Goal: Information Seeking & Learning: Learn about a topic

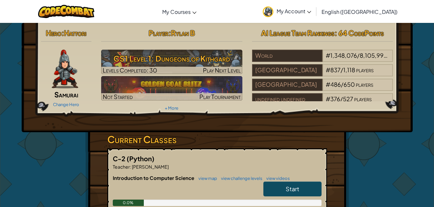
scroll to position [100, 0]
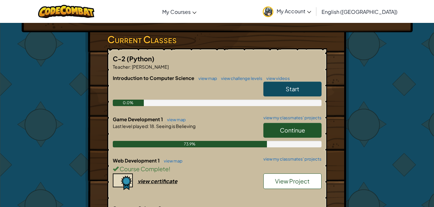
click at [282, 128] on span "Continue" at bounding box center [292, 130] width 25 height 7
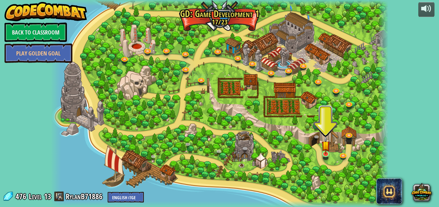
click at [324, 153] on img at bounding box center [325, 145] width 8 height 19
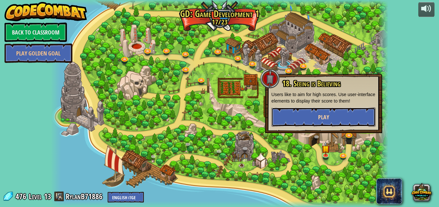
click at [311, 121] on button "Play" at bounding box center [323, 117] width 104 height 19
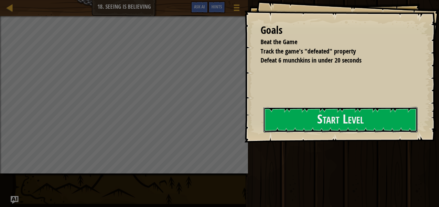
click at [341, 123] on button "Start Level" at bounding box center [340, 120] width 154 height 26
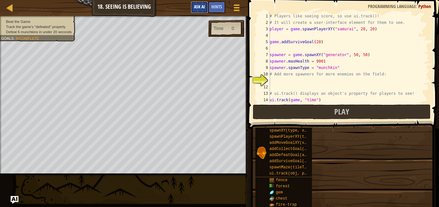
click at [199, 10] on div "Map Game Development 1 18. Seeing is Believing Game Menu Done Hints Ask AI" at bounding box center [124, 8] width 248 height 16
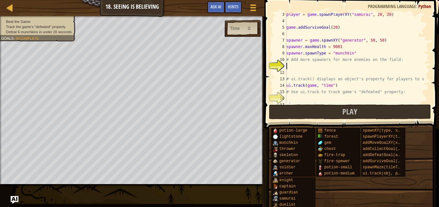
scroll to position [19, 0]
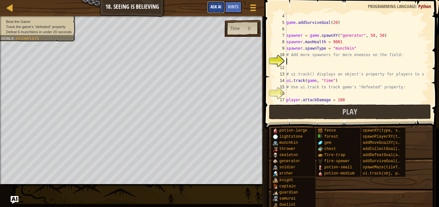
click at [217, 8] on span "Ask AI" at bounding box center [215, 7] width 11 height 6
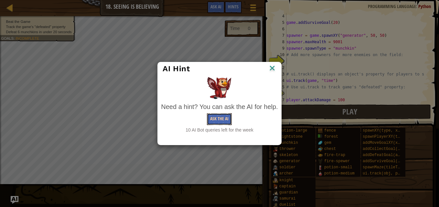
click at [229, 121] on button "Ask the AI" at bounding box center [219, 119] width 25 height 12
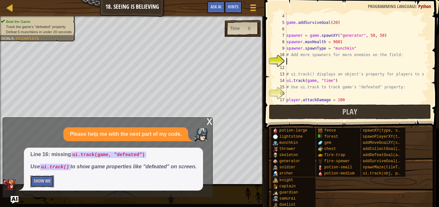
click at [44, 182] on button "Show Me" at bounding box center [42, 182] width 24 height 12
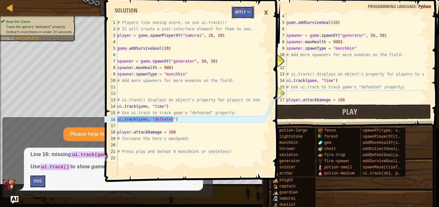
click at [250, 12] on button "Apply =>" at bounding box center [243, 12] width 22 height 12
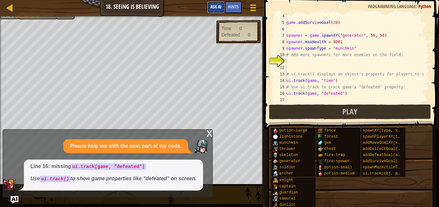
click at [221, 9] on span "Ask AI" at bounding box center [215, 7] width 11 height 6
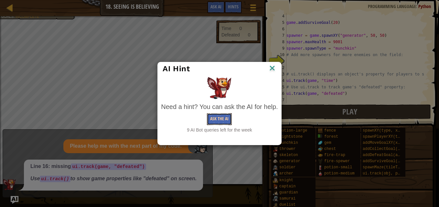
click at [226, 114] on button "Ask the AI" at bounding box center [219, 119] width 25 height 12
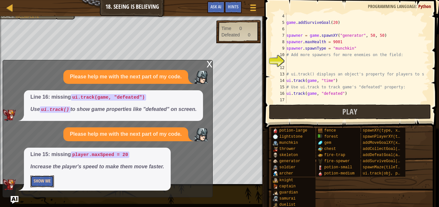
click at [47, 183] on button "Show Me" at bounding box center [42, 182] width 24 height 12
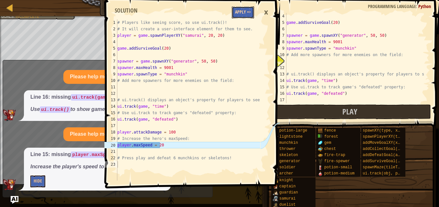
click at [237, 16] on button "Apply =>" at bounding box center [243, 12] width 22 height 12
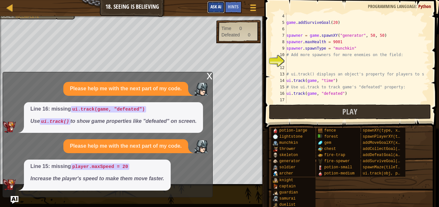
click at [219, 10] on button "Ask AI" at bounding box center [215, 7] width 17 height 12
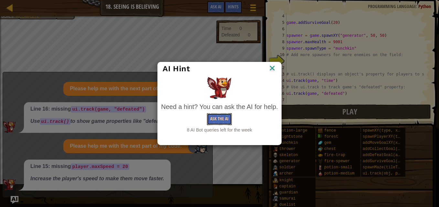
click at [221, 119] on button "Ask the AI" at bounding box center [219, 119] width 25 height 12
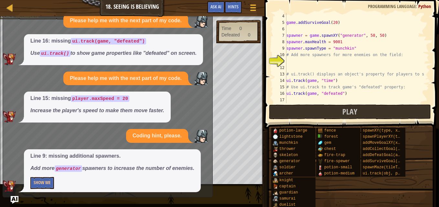
scroll to position [2, 0]
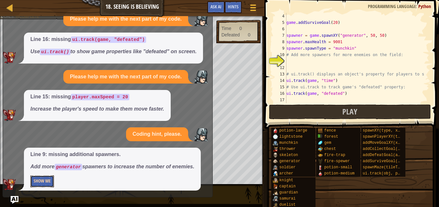
click at [49, 184] on button "Show Me" at bounding box center [42, 182] width 24 height 12
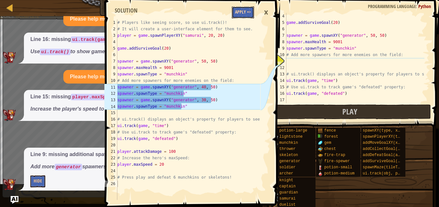
click at [237, 6] on button "Apply =>" at bounding box center [243, 12] width 22 height 12
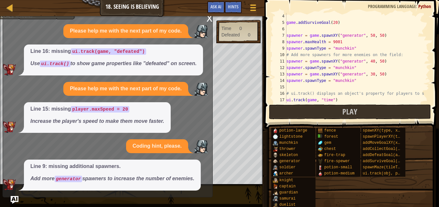
scroll to position [0, 0]
click at [217, 5] on span "Ask AI" at bounding box center [215, 7] width 11 height 6
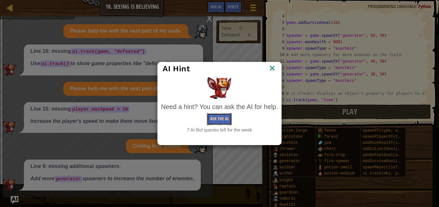
click at [224, 115] on button "Ask the AI" at bounding box center [219, 119] width 25 height 12
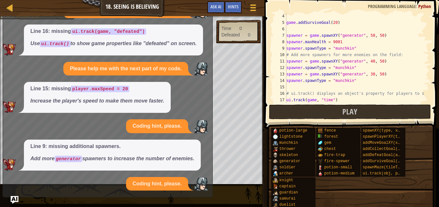
scroll to position [79, 0]
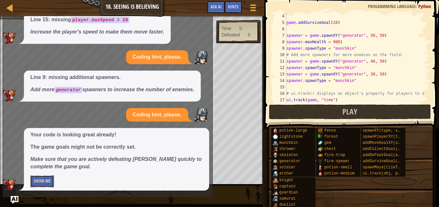
click at [37, 182] on button "Show Me" at bounding box center [42, 182] width 24 height 12
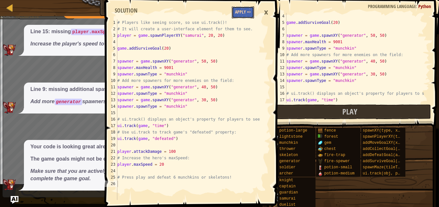
click at [232, 12] on button "Apply =>" at bounding box center [243, 12] width 22 height 12
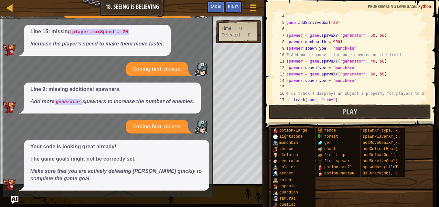
click at [10, 200] on div "Map Game Development 1 18. Seeing is Believing Game Menu Done Hints Ask AI 1 2 …" at bounding box center [219, 103] width 439 height 207
click at [15, 198] on img "Ask AI" at bounding box center [14, 200] width 8 height 8
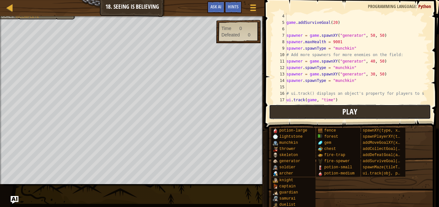
click at [295, 112] on button "Play" at bounding box center [350, 112] width 162 height 15
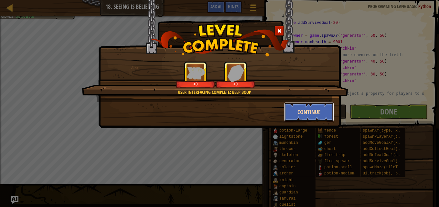
click at [305, 115] on button "Continue" at bounding box center [309, 111] width 50 height 19
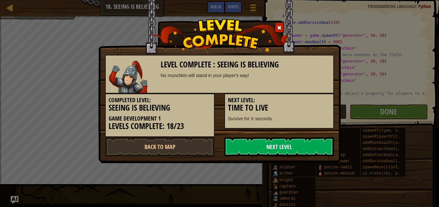
click at [293, 140] on link "Next Level" at bounding box center [279, 146] width 110 height 19
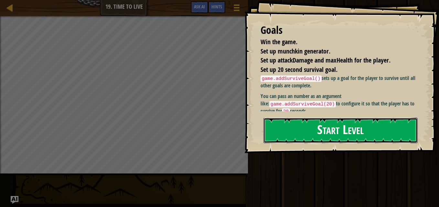
click at [299, 122] on button "Start Level" at bounding box center [340, 131] width 154 height 26
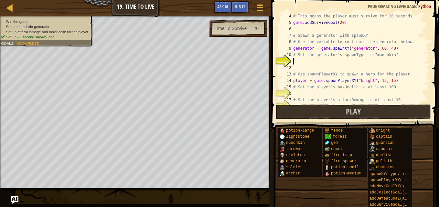
scroll to position [19, 0]
click at [226, 9] on span "Ask AI" at bounding box center [222, 7] width 11 height 6
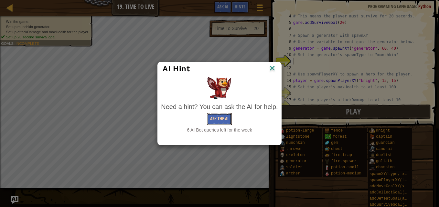
click at [215, 118] on button "Ask the AI" at bounding box center [219, 119] width 25 height 12
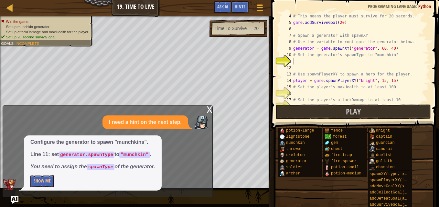
click at [367, 195] on div "potion-large lightstone munchkin thrower skeleton generator soldier archer fenc…" at bounding box center [356, 171] width 157 height 87
click at [43, 182] on button "Show Me" at bounding box center [42, 182] width 24 height 12
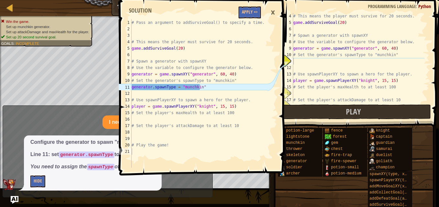
click at [256, 4] on span at bounding box center [203, 78] width 173 height 195
click at [254, 14] on button "Apply =>" at bounding box center [249, 12] width 22 height 12
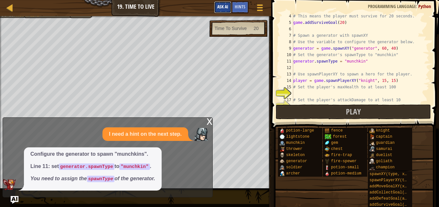
click at [218, 7] on span "Ask AI" at bounding box center [222, 7] width 11 height 6
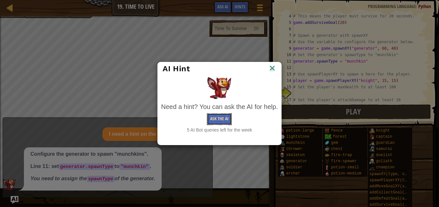
click at [225, 125] on button "Ask the AI" at bounding box center [219, 119] width 25 height 12
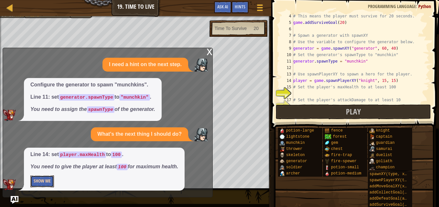
click at [40, 180] on button "Show Me" at bounding box center [42, 182] width 24 height 12
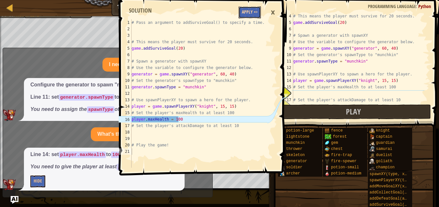
click at [250, 15] on button "Apply =>" at bounding box center [249, 12] width 22 height 12
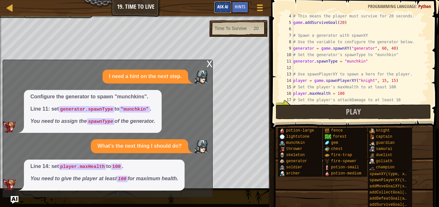
click at [223, 8] on span "Ask AI" at bounding box center [222, 7] width 11 height 6
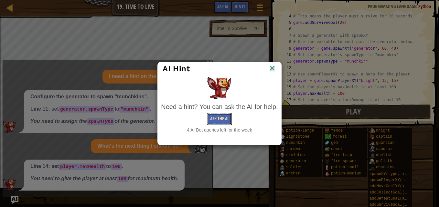
click at [215, 118] on button "Ask the AI" at bounding box center [219, 119] width 25 height 12
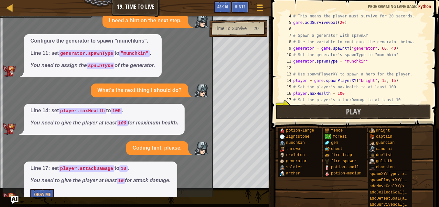
scroll to position [14, 0]
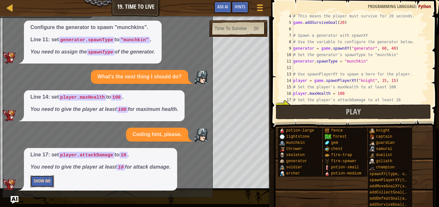
click at [48, 186] on button "Show Me" at bounding box center [42, 182] width 24 height 12
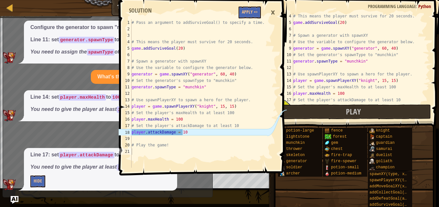
click at [245, 5] on span at bounding box center [203, 78] width 173 height 195
click at [247, 10] on button "Apply =>" at bounding box center [249, 12] width 22 height 12
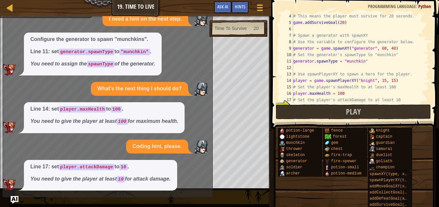
scroll to position [2, 0]
click at [219, 8] on span "Ask AI" at bounding box center [222, 7] width 11 height 6
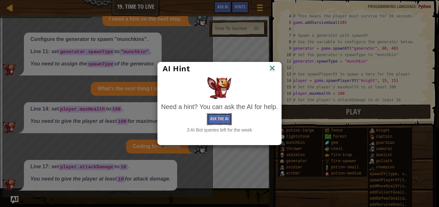
click at [216, 121] on button "Ask the AI" at bounding box center [219, 119] width 25 height 12
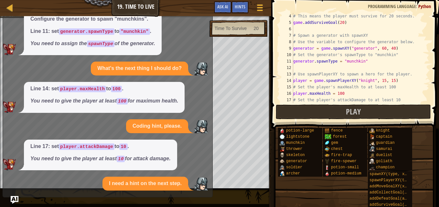
scroll to position [50, 0]
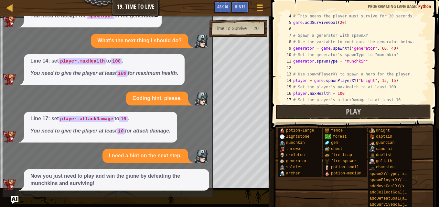
click at [17, 195] on div "x I need a hint on the next step. Configure the generator to spawn "munchkins".…" at bounding box center [108, 101] width 210 height 194
click at [17, 199] on img "Ask AI" at bounding box center [14, 200] width 8 height 8
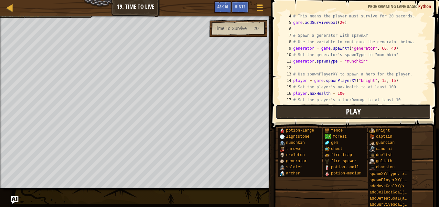
click at [312, 111] on button "Play" at bounding box center [353, 112] width 155 height 15
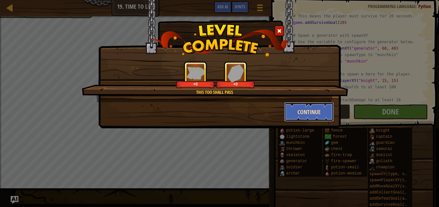
click at [297, 110] on button "Continue" at bounding box center [309, 111] width 50 height 19
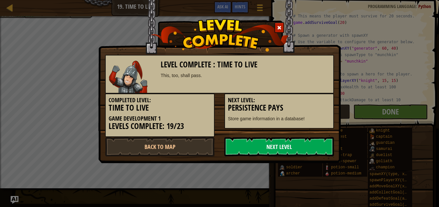
click at [287, 150] on link "Next Level" at bounding box center [279, 146] width 110 height 19
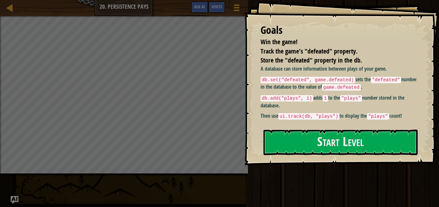
click at [264, 79] on code "db.set("defeated", game.defeated)" at bounding box center [307, 80] width 95 height 6
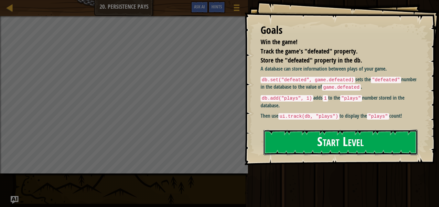
click at [300, 133] on button "Start Level" at bounding box center [340, 143] width 154 height 26
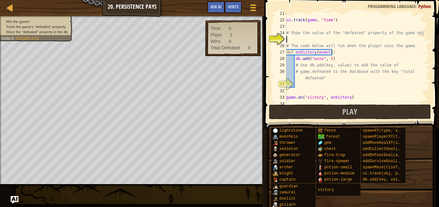
scroll to position [136, 0]
